Goal: Participate in discussion

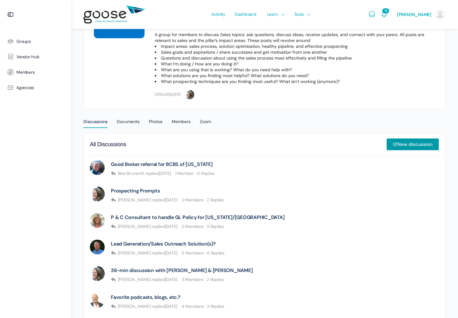
scroll to position [106, 0]
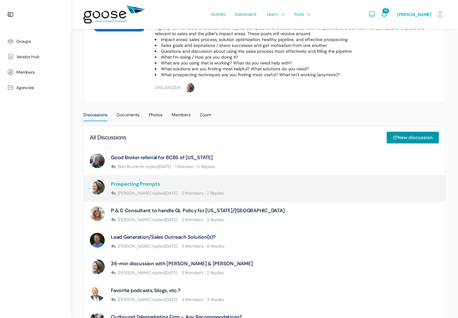
click at [131, 184] on link "Prospecting Prompts" at bounding box center [135, 184] width 49 height 6
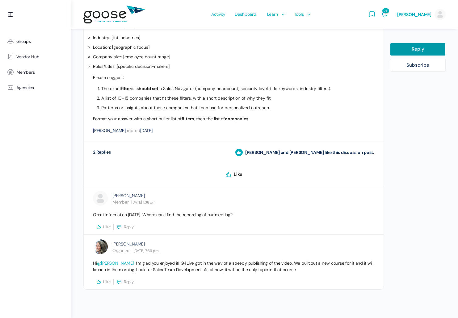
scroll to position [422, 0]
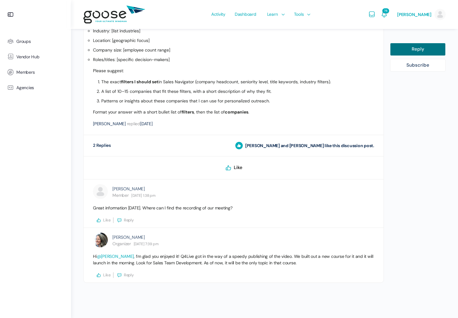
click at [429, 49] on link "Reply" at bounding box center [418, 49] width 56 height 13
select select
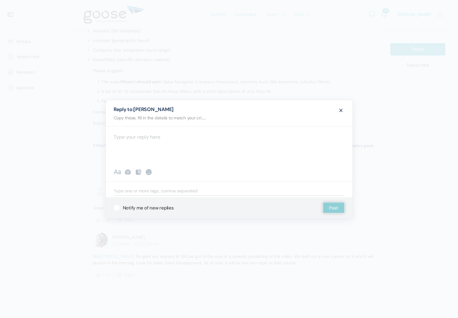
drag, startPoint x: 179, startPoint y: 145, endPoint x: 179, endPoint y: 141, distance: 4.1
click at [179, 145] on div at bounding box center [229, 145] width 246 height 37
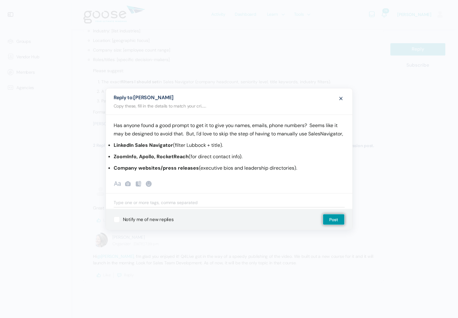
click at [238, 129] on p "Has anyone found a good prompt to get it to give you names, emails, phone numbe…" at bounding box center [229, 129] width 231 height 17
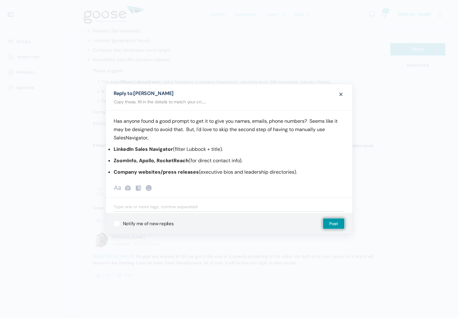
click at [160, 135] on p "Has anyone found a good prompt to get it to give you names, emails, phone numbe…" at bounding box center [229, 129] width 231 height 25
drag, startPoint x: 299, startPoint y: 177, endPoint x: 119, endPoint y: 142, distance: 182.9
click at [119, 142] on div "Has anyone found a good prompt to get it to give you names, emails, phone numbe…" at bounding box center [229, 143] width 246 height 66
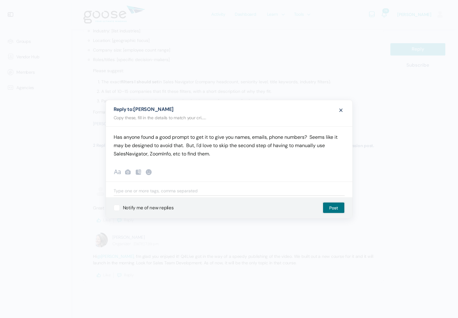
drag, startPoint x: 332, startPoint y: 211, endPoint x: 329, endPoint y: 210, distance: 3.6
click at [332, 211] on button "Post" at bounding box center [334, 207] width 22 height 11
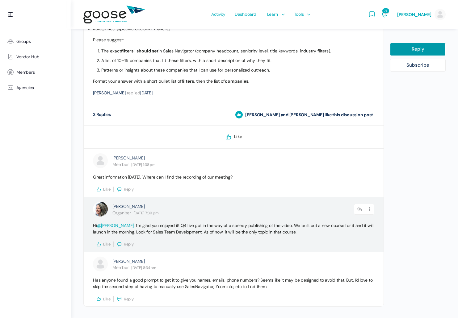
scroll to position [477, 0]
